Goal: Task Accomplishment & Management: Use online tool/utility

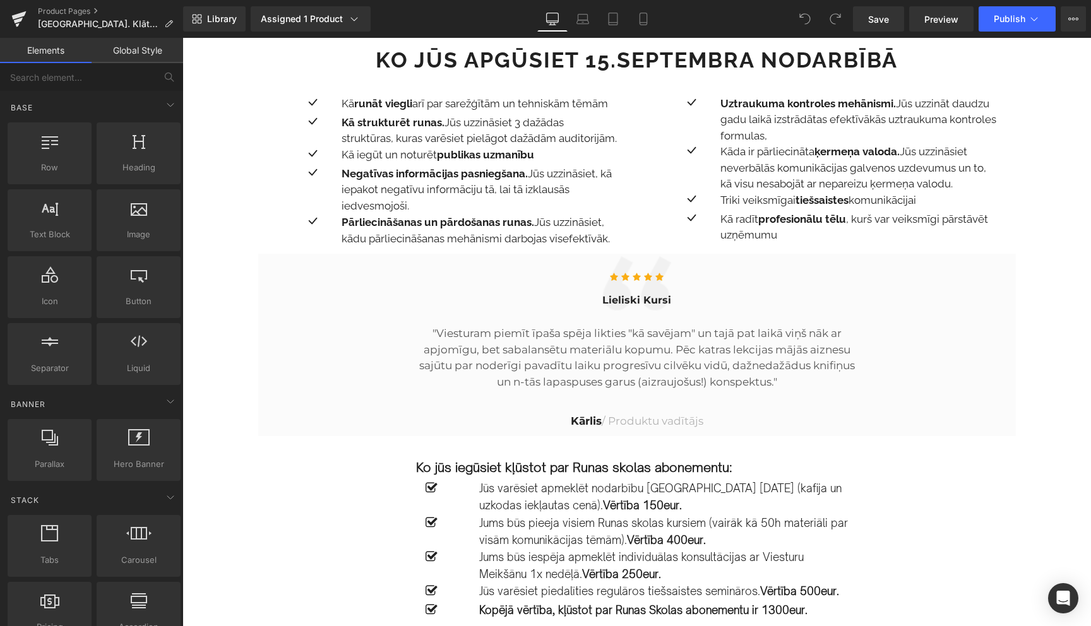
click at [72, 10] on link "Product Pages" at bounding box center [110, 11] width 145 height 10
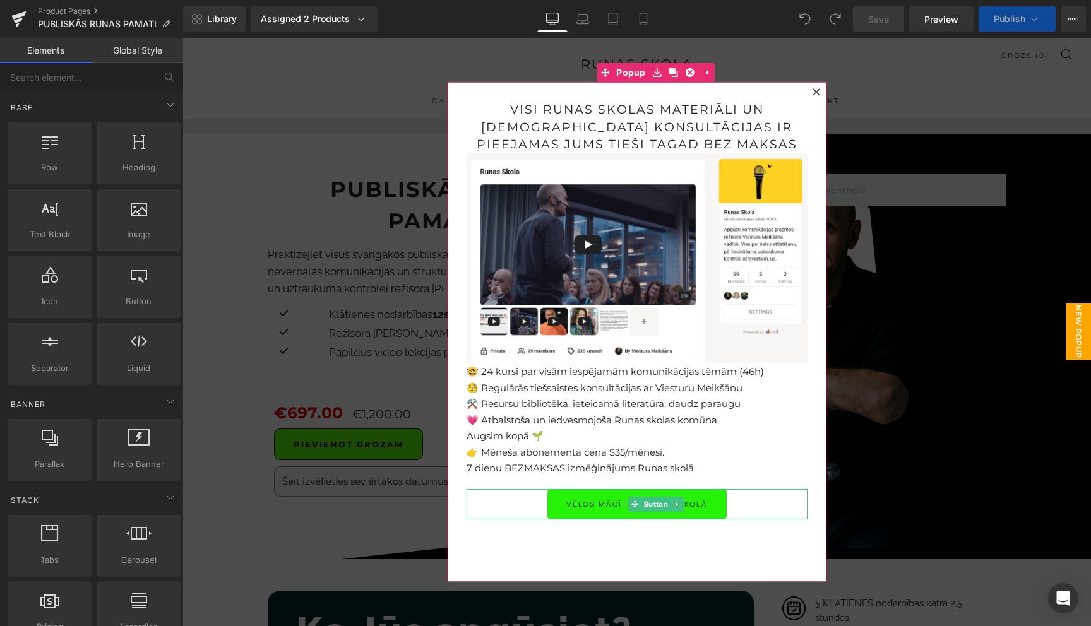
click at [634, 506] on icon at bounding box center [634, 504] width 7 height 7
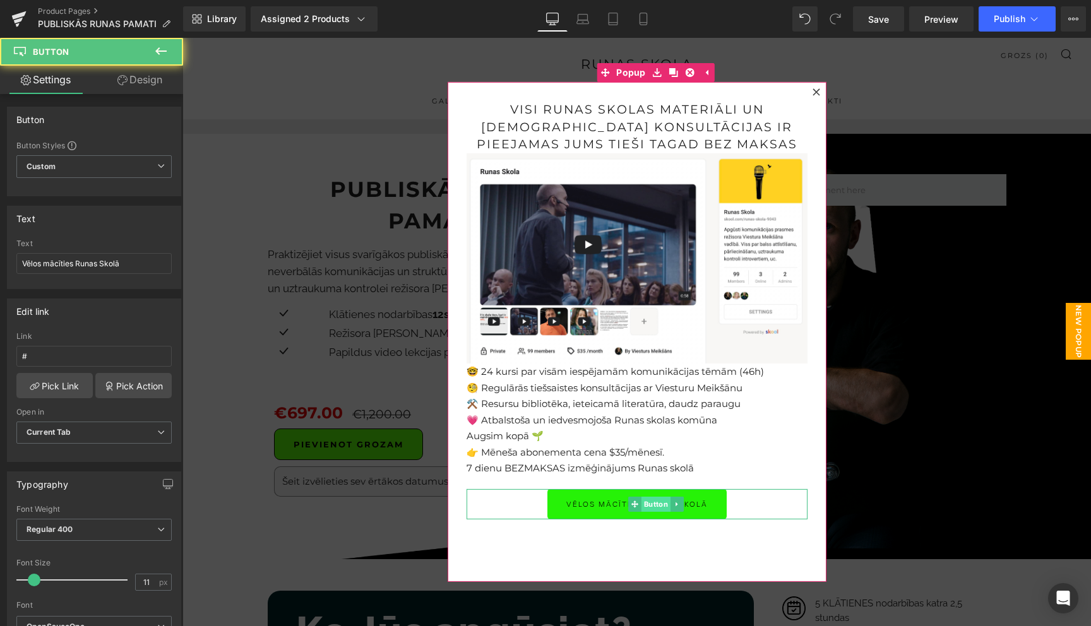
click at [657, 505] on span "Button" at bounding box center [655, 504] width 29 height 15
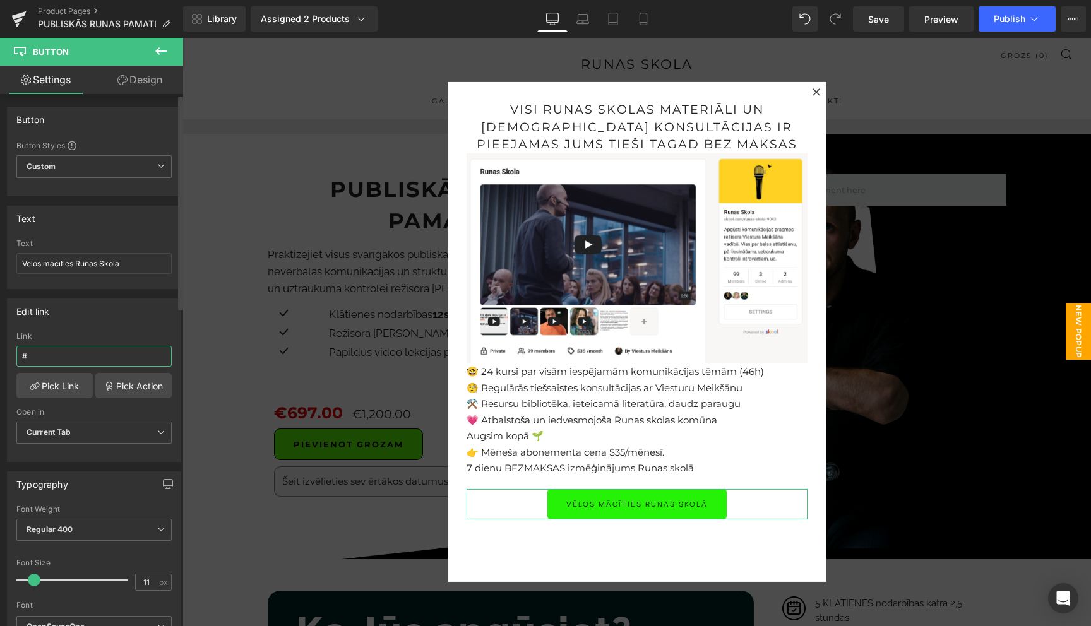
click at [76, 357] on input "#" at bounding box center [93, 356] width 155 height 21
paste input "https://www.skool.com/runas-skola-9043/about"
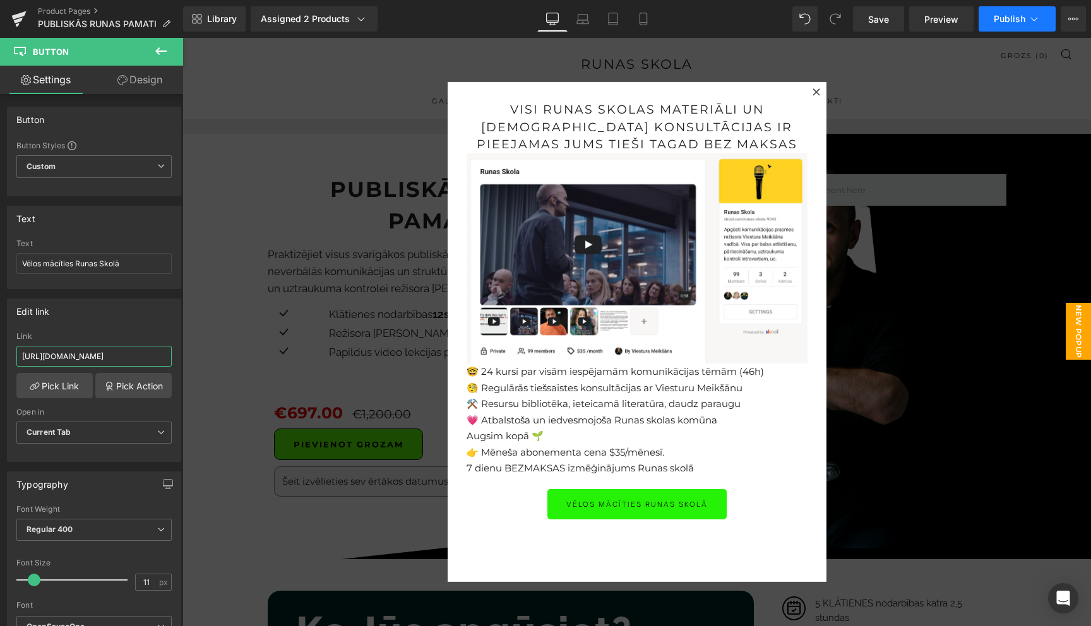
type input "https://www.skool.com/runas-skola-9043/about"
click at [1039, 16] on icon at bounding box center [1034, 19] width 13 height 13
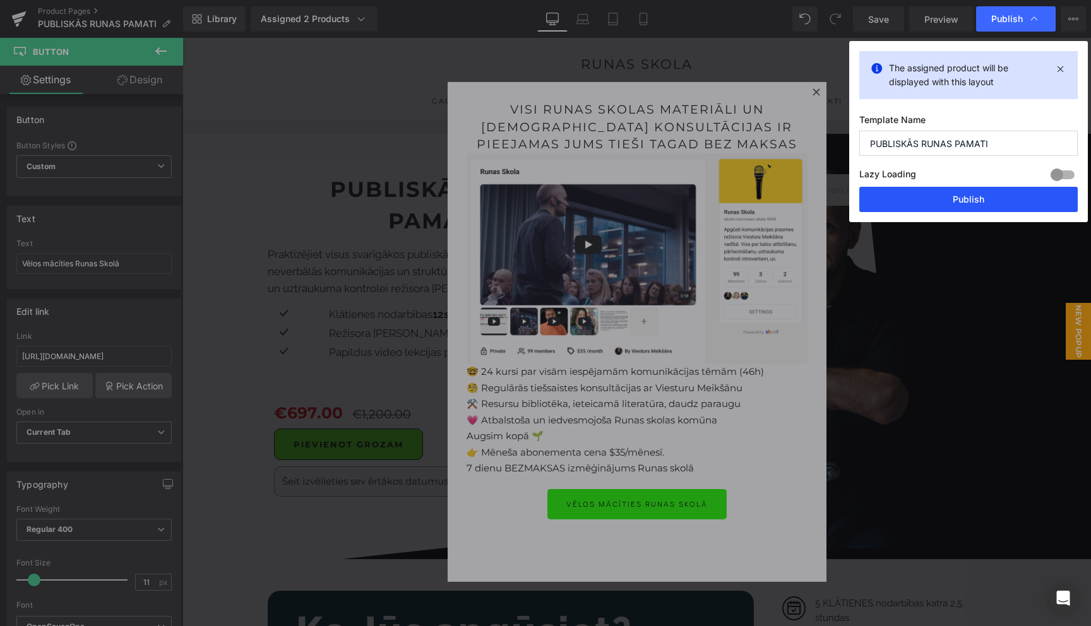
click at [976, 197] on button "Publish" at bounding box center [968, 199] width 219 height 25
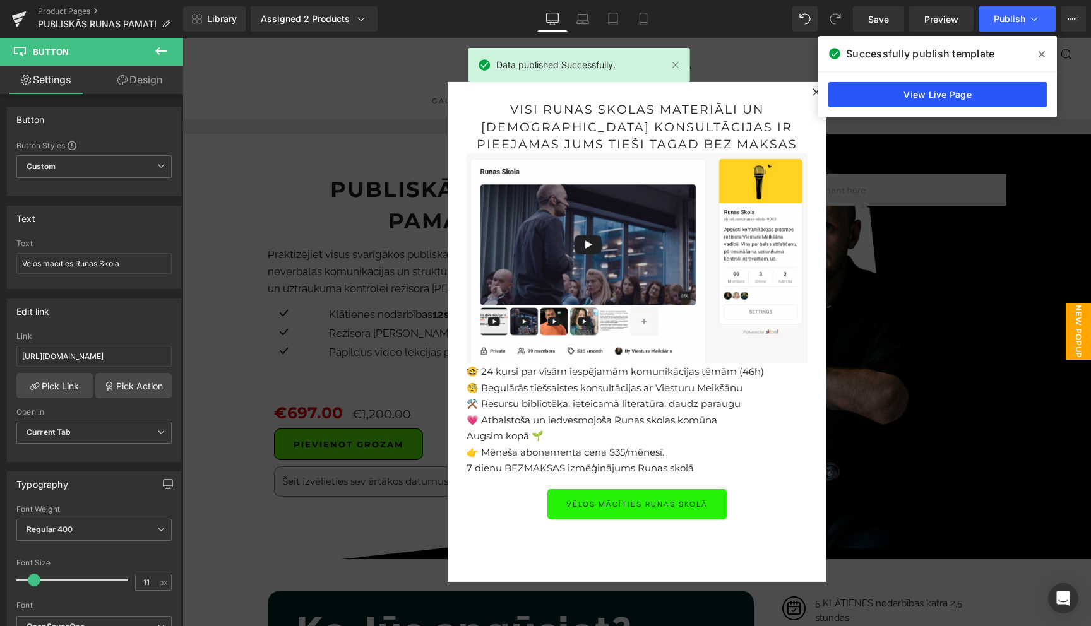
click at [942, 102] on link "View Live Page" at bounding box center [938, 94] width 219 height 25
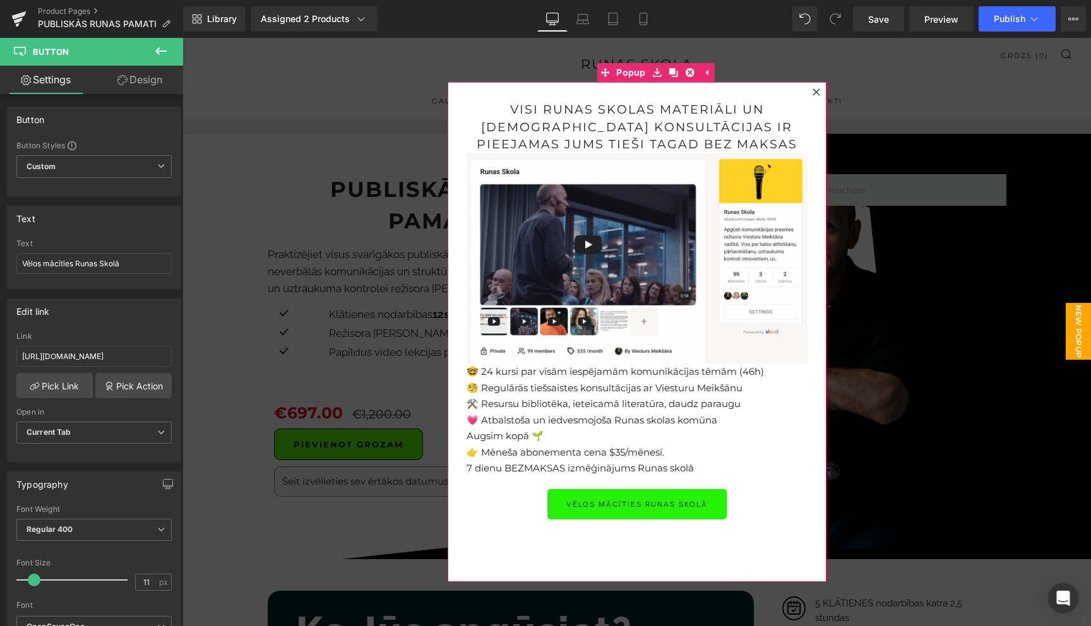
click at [815, 92] on icon at bounding box center [817, 92] width 8 height 8
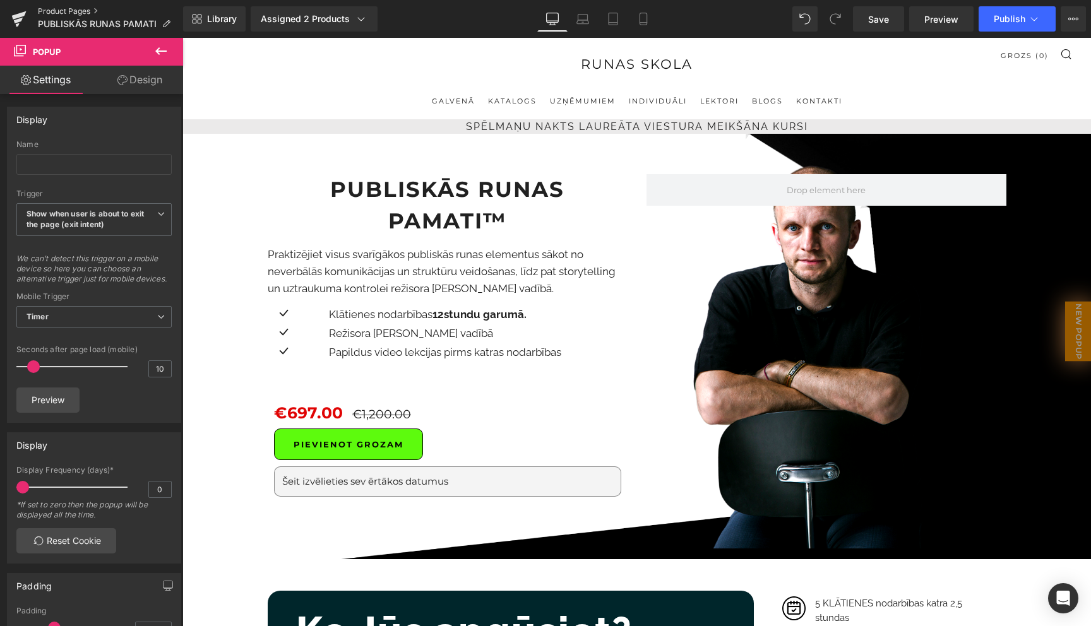
click at [80, 10] on link "Product Pages" at bounding box center [110, 11] width 145 height 10
